Goal: Task Accomplishment & Management: Use online tool/utility

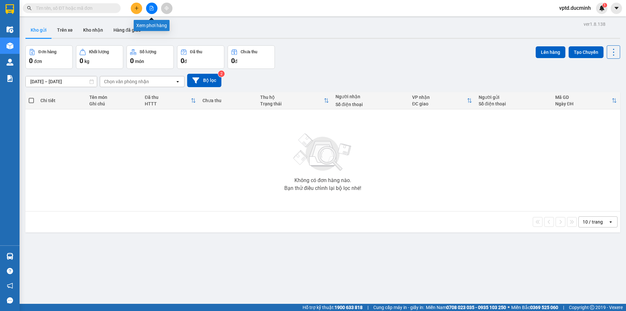
click at [151, 9] on icon "file-add" at bounding box center [151, 8] width 5 height 5
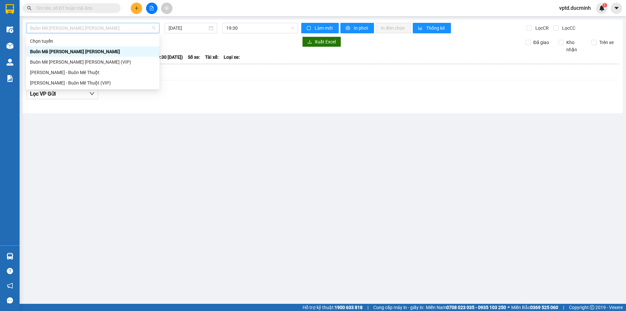
click at [105, 28] on span "Buôn Mê [PERSON_NAME] [PERSON_NAME]" at bounding box center [93, 28] width 126 height 10
click at [86, 60] on div "Buôn Mê [PERSON_NAME] [PERSON_NAME] (VIP)" at bounding box center [93, 61] width 126 height 7
type input "[DATE]"
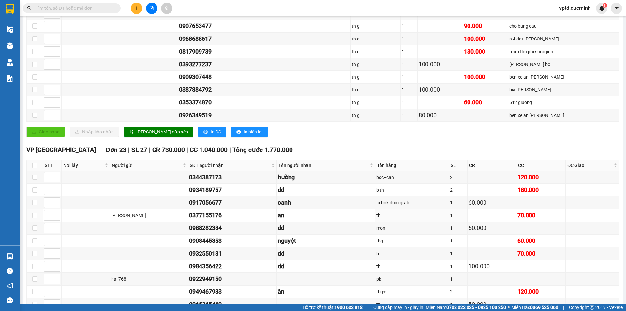
scroll to position [306, 0]
